Goal: Find specific page/section: Find specific page/section

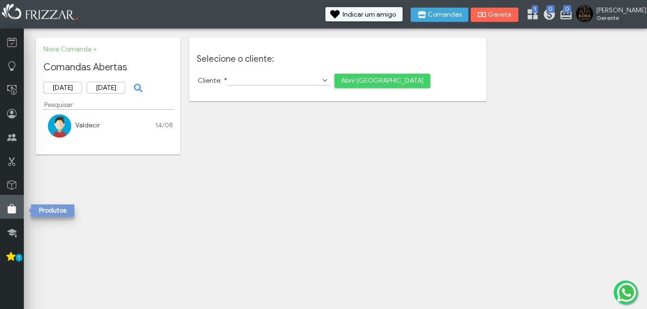
click at [12, 206] on icon at bounding box center [12, 209] width 10 height 12
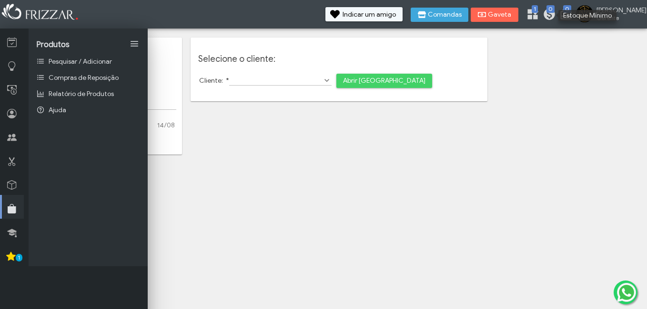
click at [542, 10] on ul "[PERSON_NAME] Minha Conta Home Treinamento Sair 0 0 1" at bounding box center [465, 16] width 352 height 17
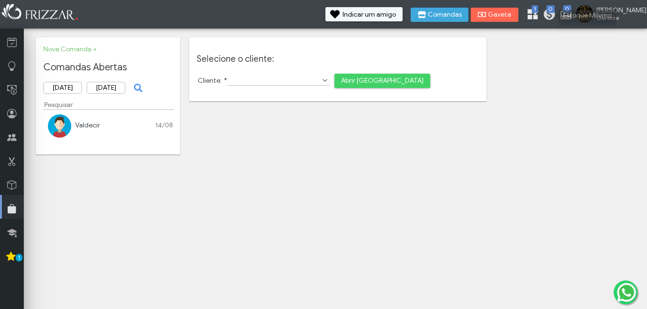
click at [538, 12] on span "1" at bounding box center [534, 9] width 6 height 8
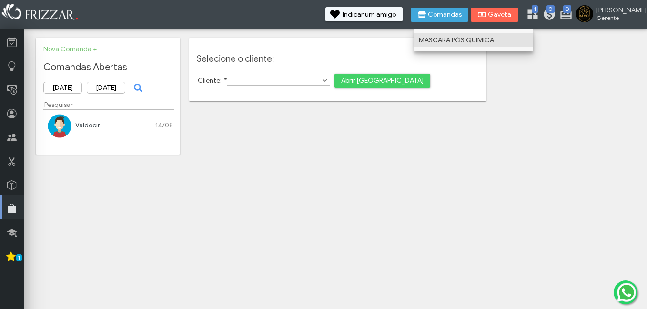
click at [519, 45] on link "MASCARA PÓS QUIMICA" at bounding box center [473, 40] width 119 height 14
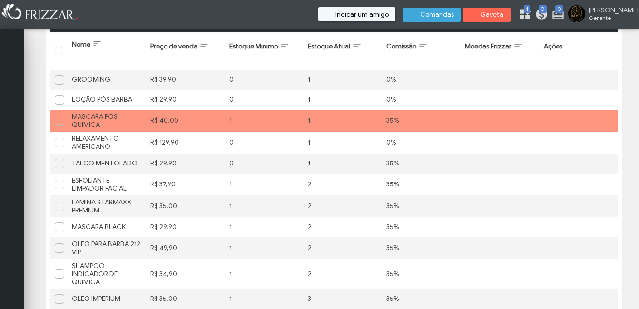
scroll to position [95, 0]
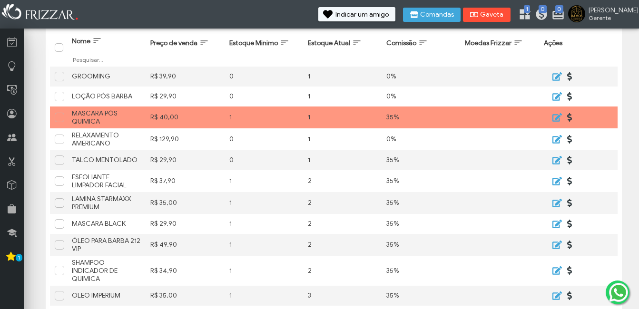
click at [511, 16] on button "Gaveta" at bounding box center [487, 15] width 48 height 14
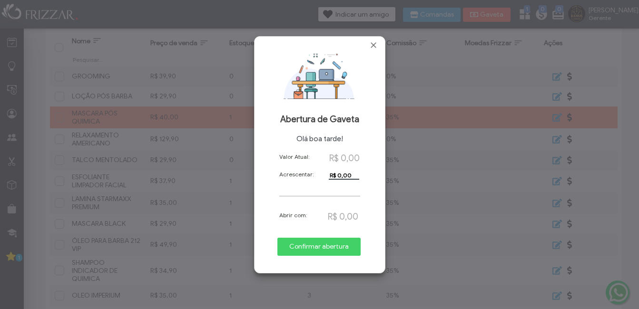
click at [323, 246] on span "Confirmar abertura" at bounding box center [319, 247] width 70 height 14
click at [306, 245] on div "Valor Atual: R$ 0,00 Acrescentar: R$ 0,00 Abrir com: R$ 0,00 Confirmar abertura" at bounding box center [319, 211] width 119 height 117
